Goal: Find specific page/section: Find specific page/section

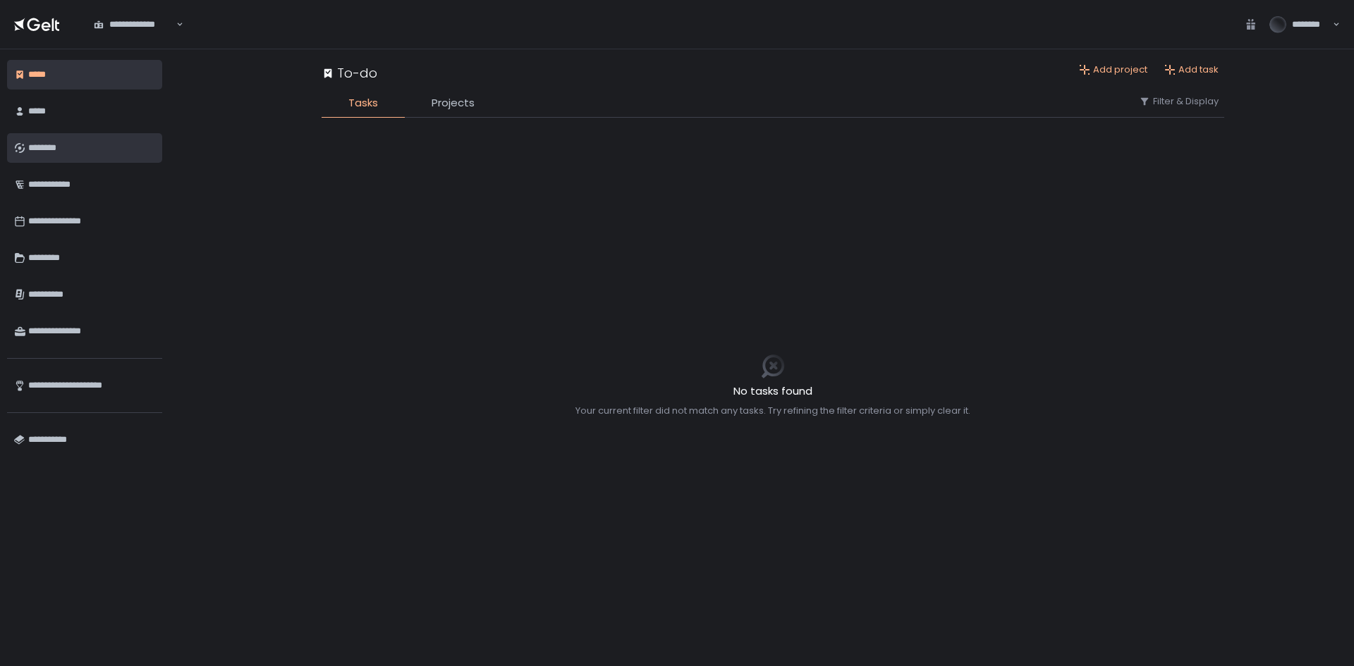
click at [88, 159] on div "********" at bounding box center [91, 148] width 127 height 24
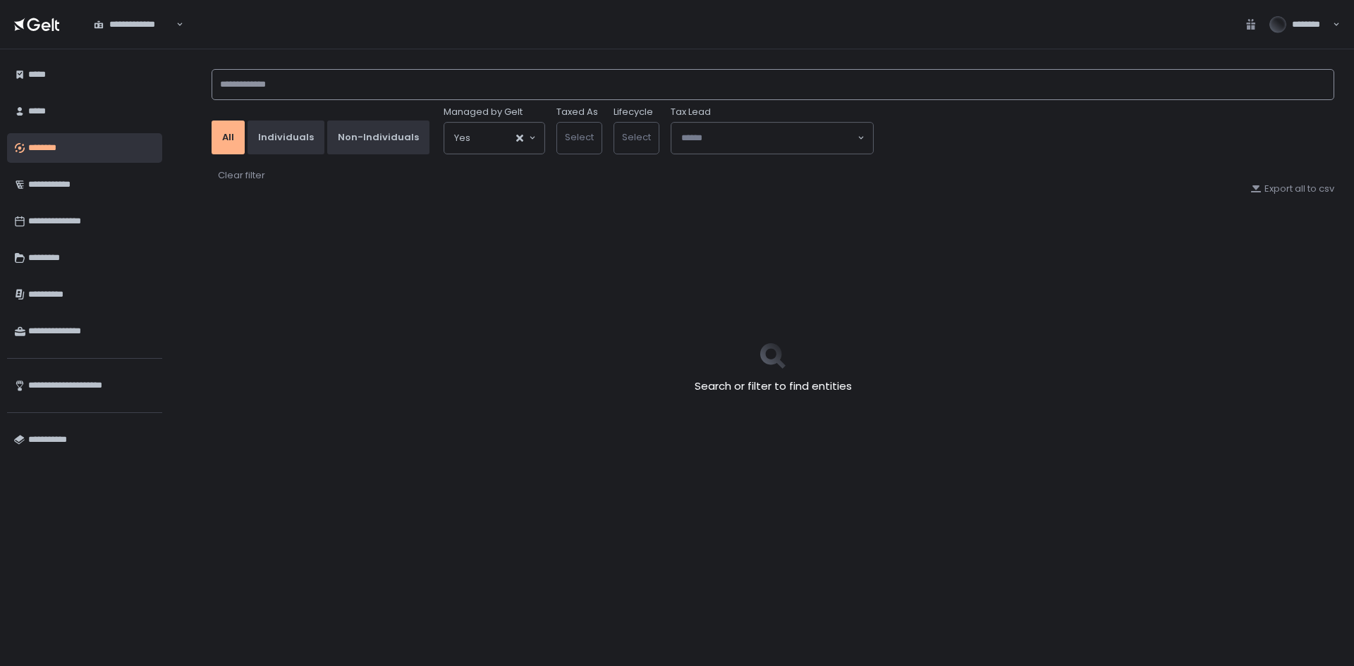
click at [546, 82] on input at bounding box center [772, 84] width 1122 height 31
click at [320, 85] on input "********" at bounding box center [772, 84] width 1122 height 31
type input "********"
